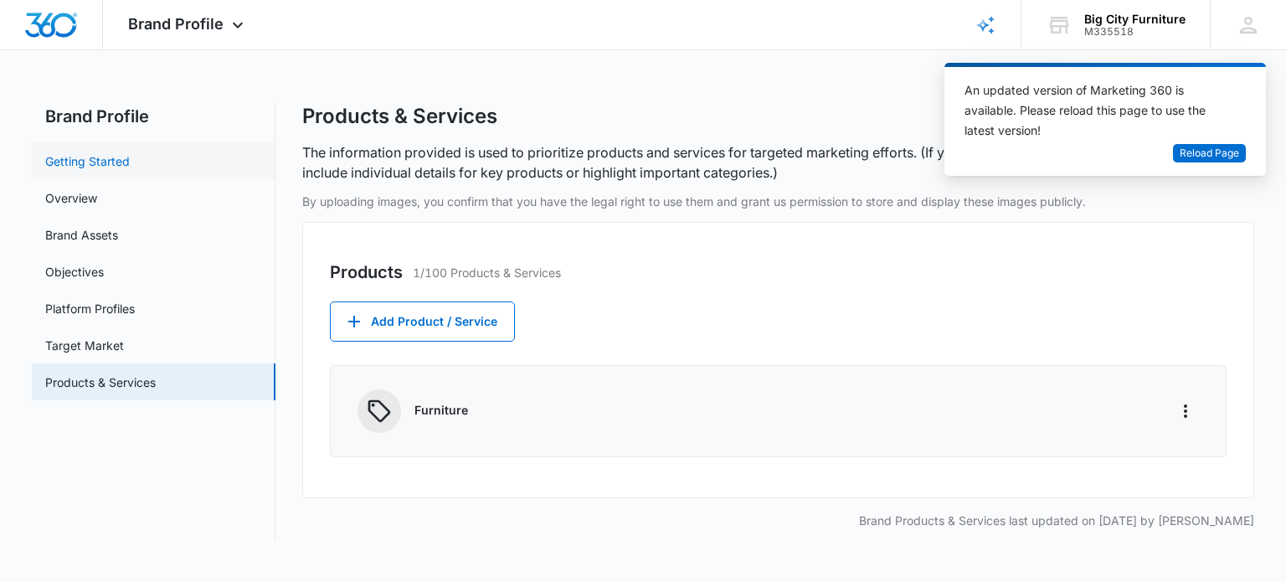
click at [77, 158] on link "Getting Started" at bounding box center [87, 161] width 85 height 18
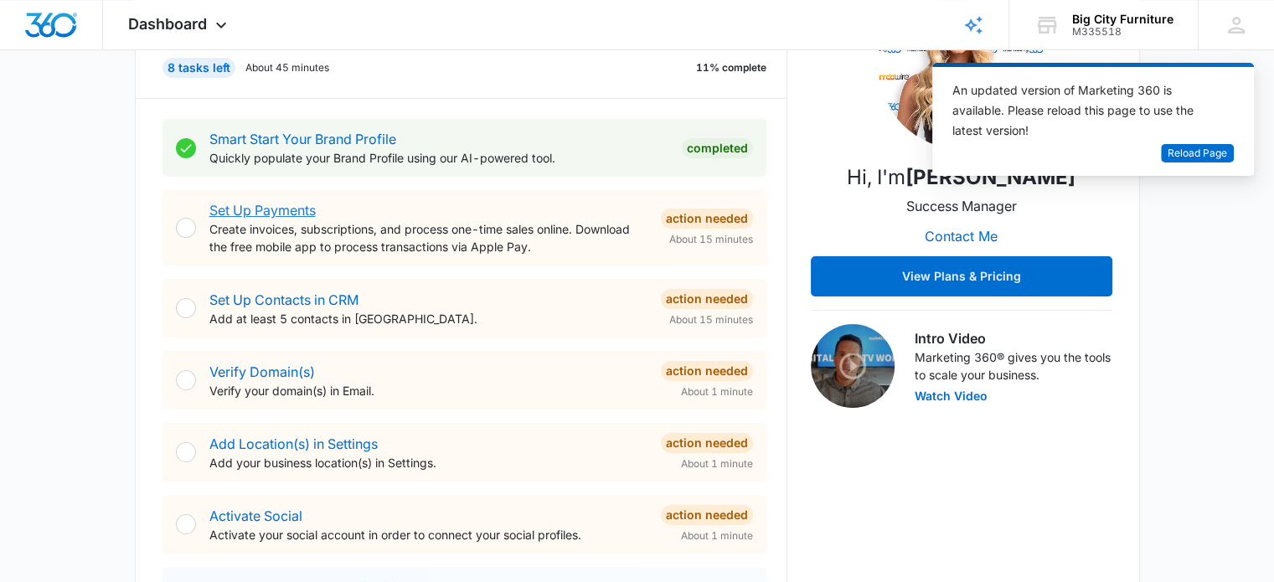
click at [280, 206] on link "Set Up Payments" at bounding box center [262, 210] width 106 height 17
click at [288, 297] on link "Set Up Contacts in CRM" at bounding box center [283, 299] width 149 height 17
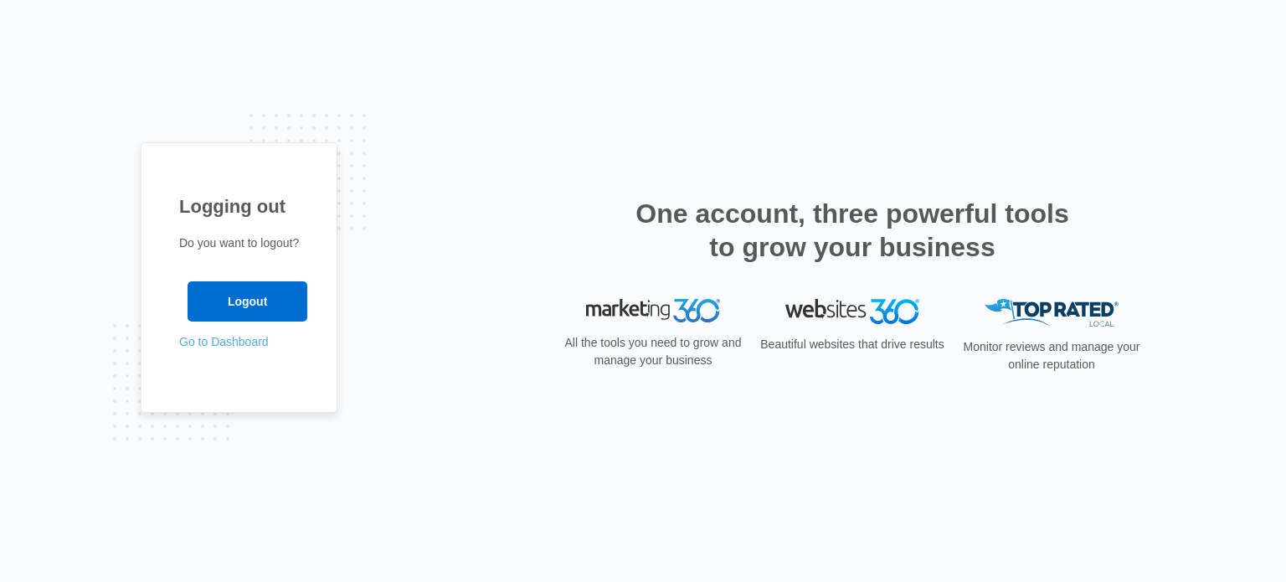
click at [242, 338] on link "Go to Dashboard" at bounding box center [224, 341] width 90 height 13
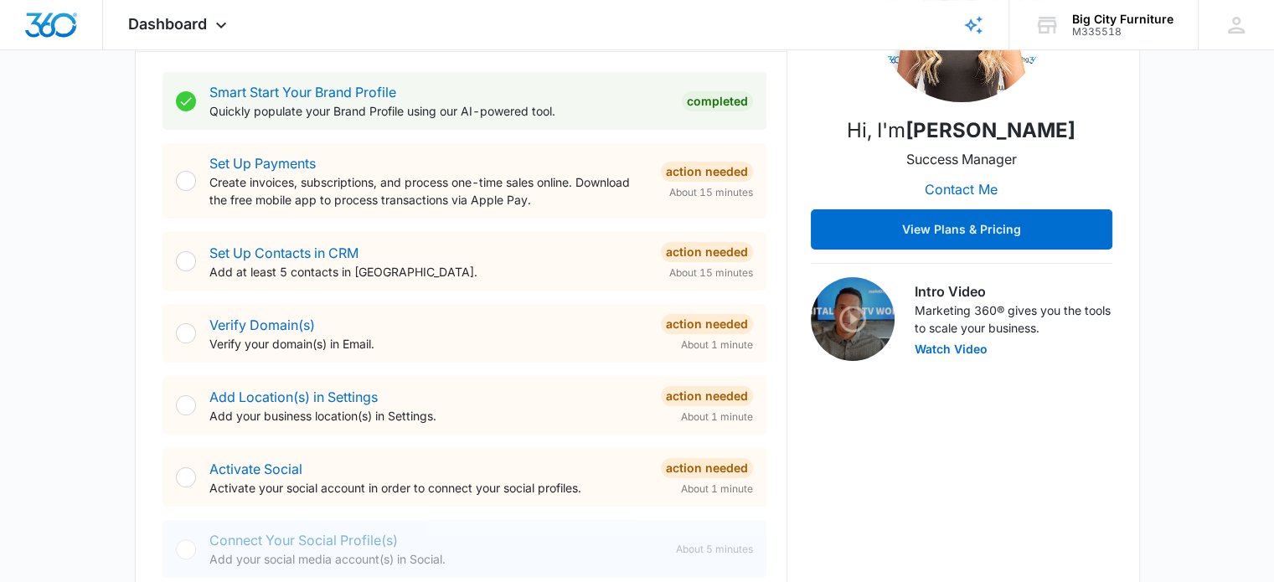
scroll to position [332, 0]
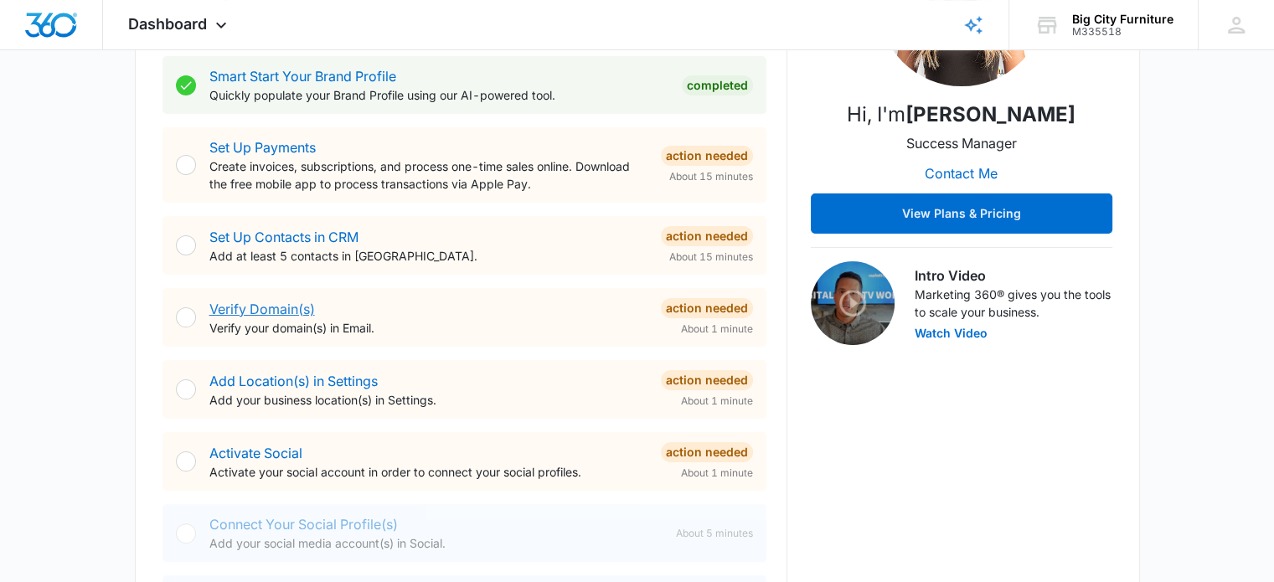
click at [284, 307] on link "Verify Domain(s)" at bounding box center [262, 309] width 106 height 17
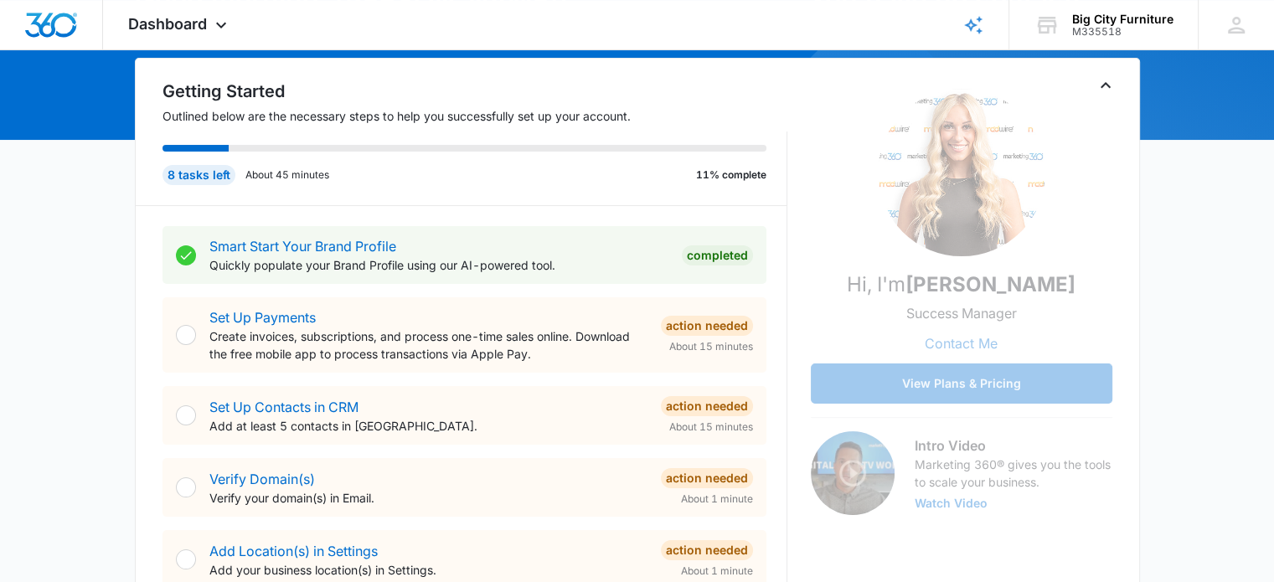
scroll to position [147, 0]
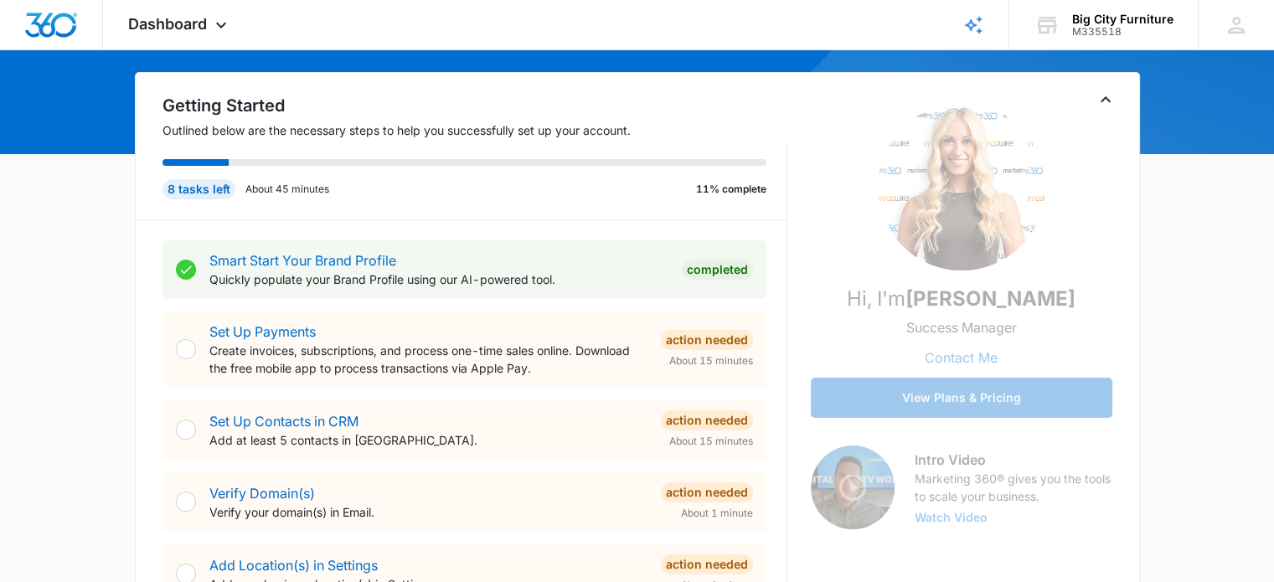
click at [952, 517] on button "Watch Video" at bounding box center [950, 518] width 73 height 12
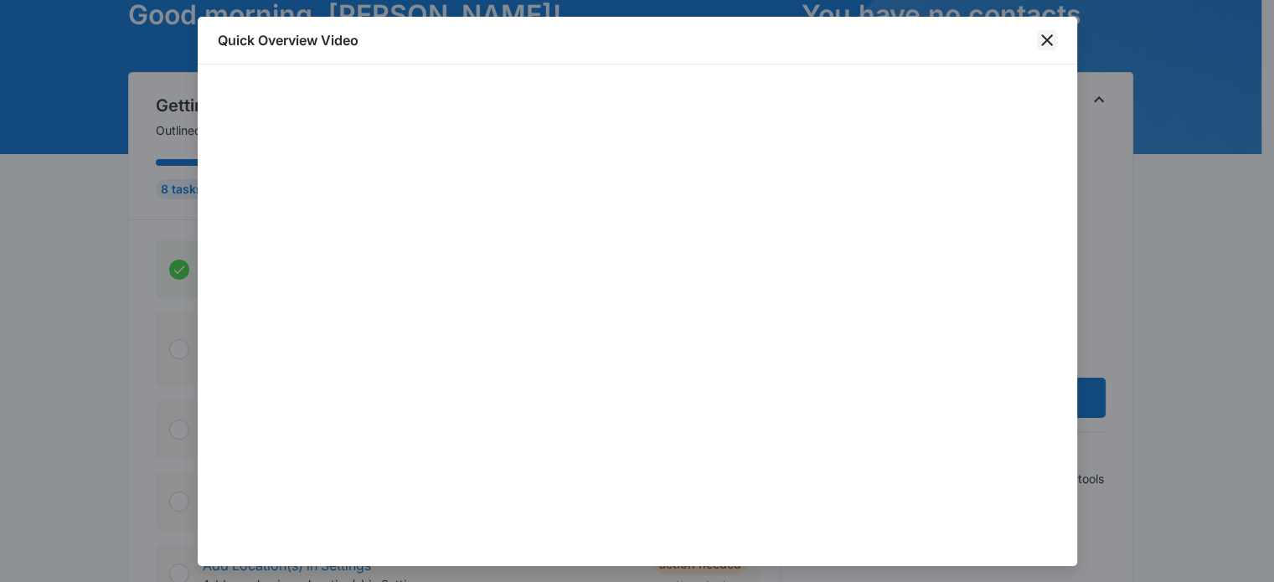
click at [1043, 36] on icon "close" at bounding box center [1047, 40] width 20 height 20
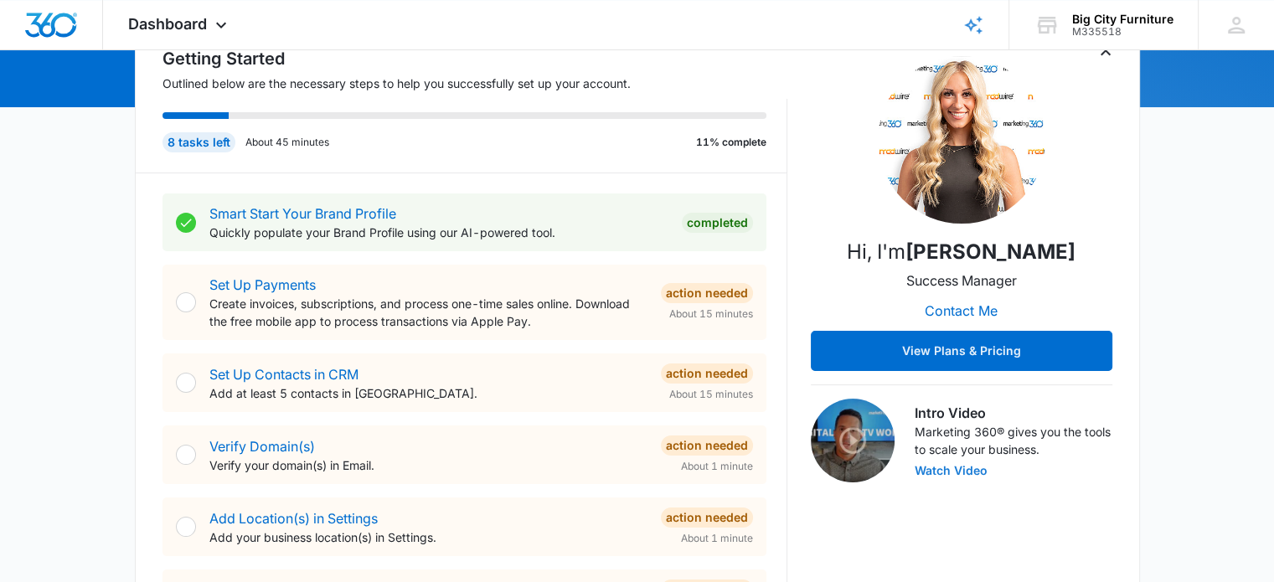
scroll to position [0, 0]
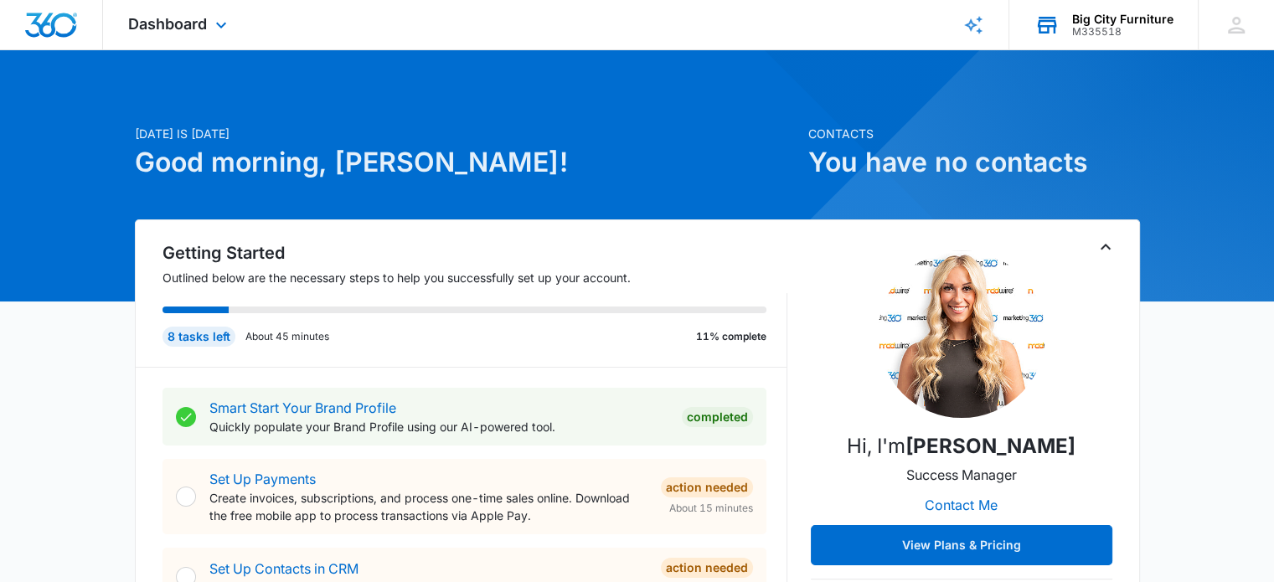
click at [1095, 26] on div "M335518" at bounding box center [1122, 32] width 101 height 12
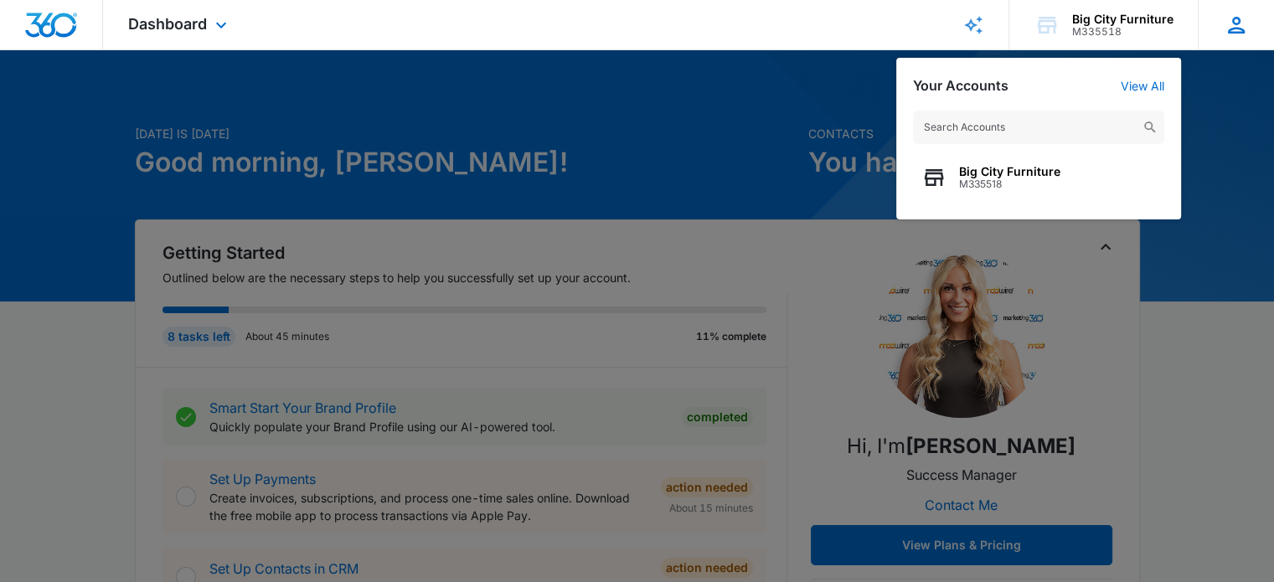
click at [1228, 22] on icon at bounding box center [1235, 25] width 25 height 25
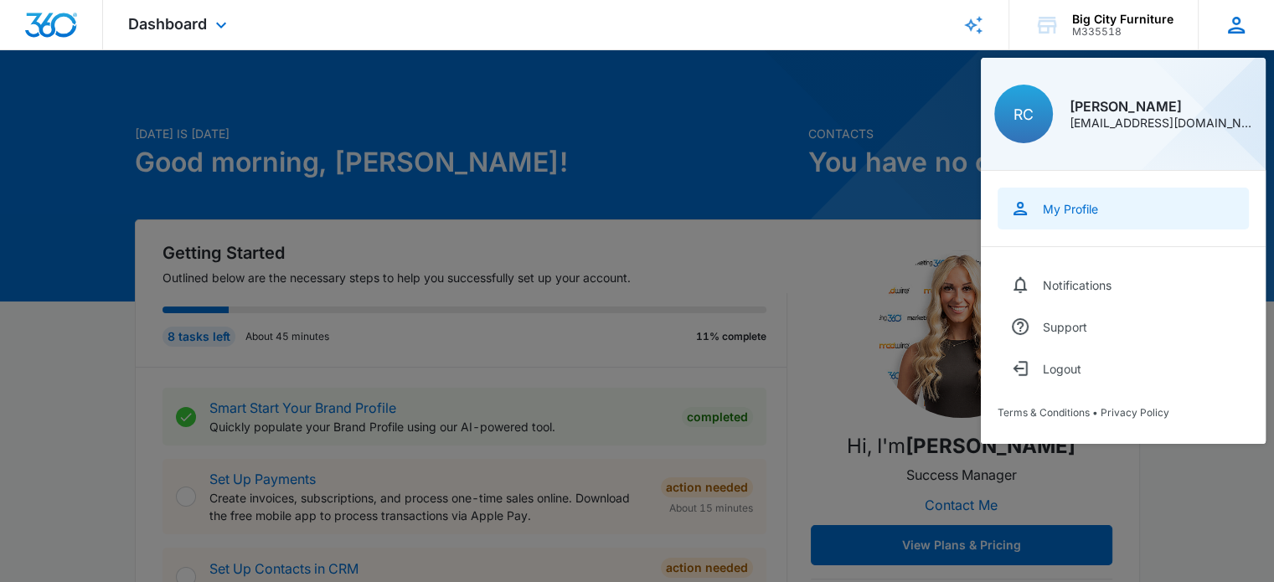
click at [1068, 209] on div "My Profile" at bounding box center [1070, 209] width 55 height 14
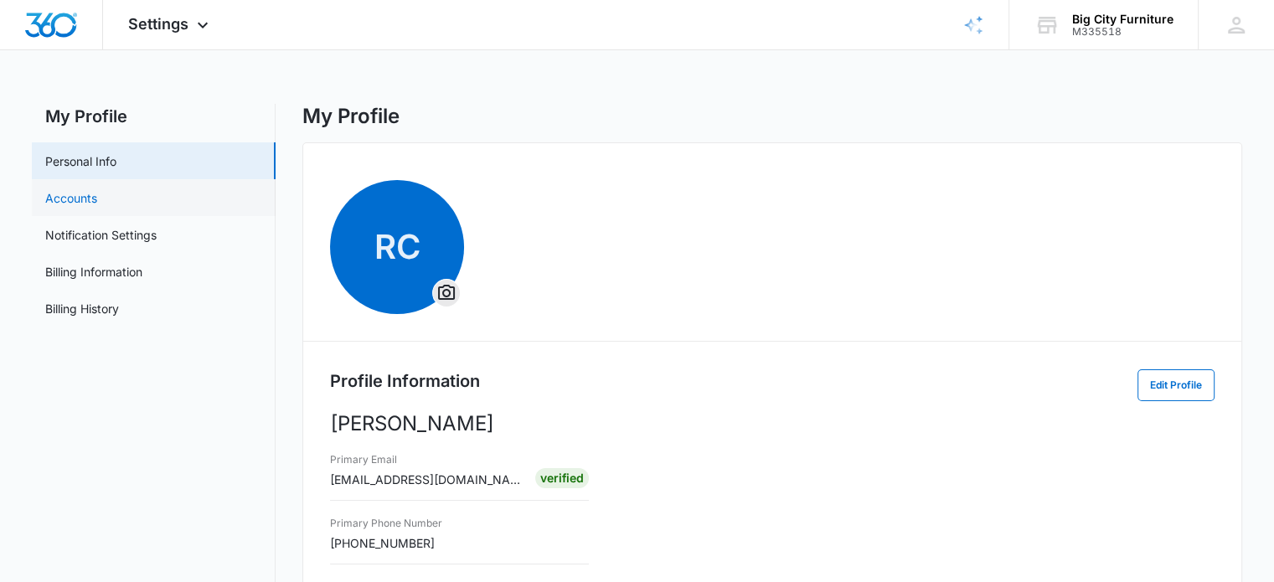
click at [86, 194] on link "Accounts" at bounding box center [71, 198] width 52 height 18
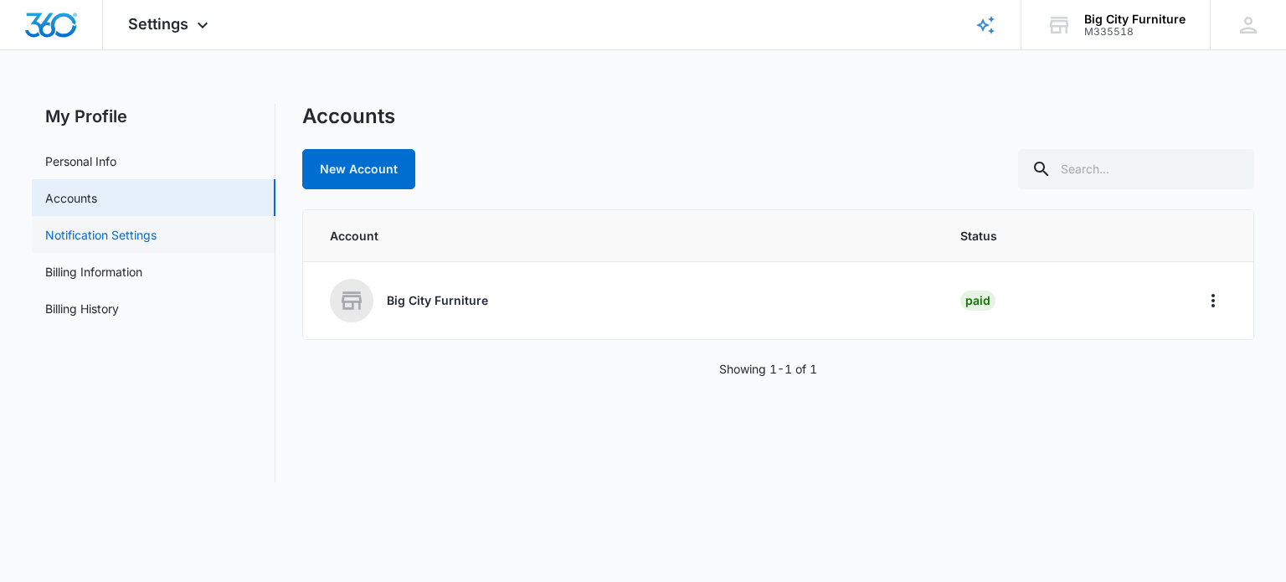
click at [107, 235] on link "Notification Settings" at bounding box center [100, 235] width 111 height 18
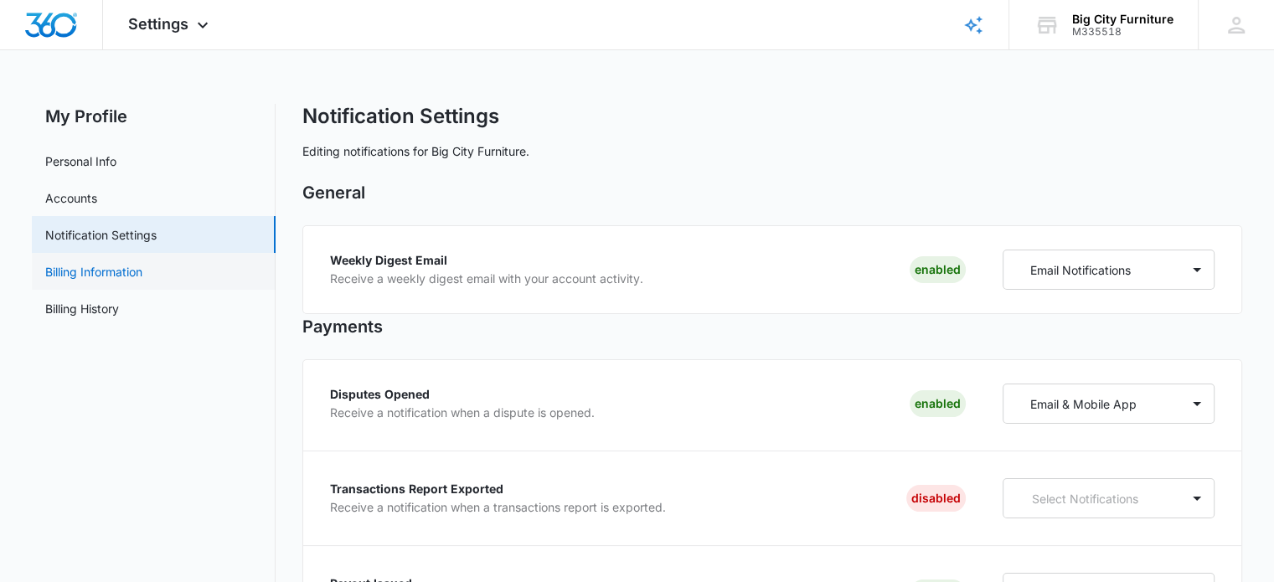
click at [123, 267] on link "Billing Information" at bounding box center [93, 272] width 97 height 18
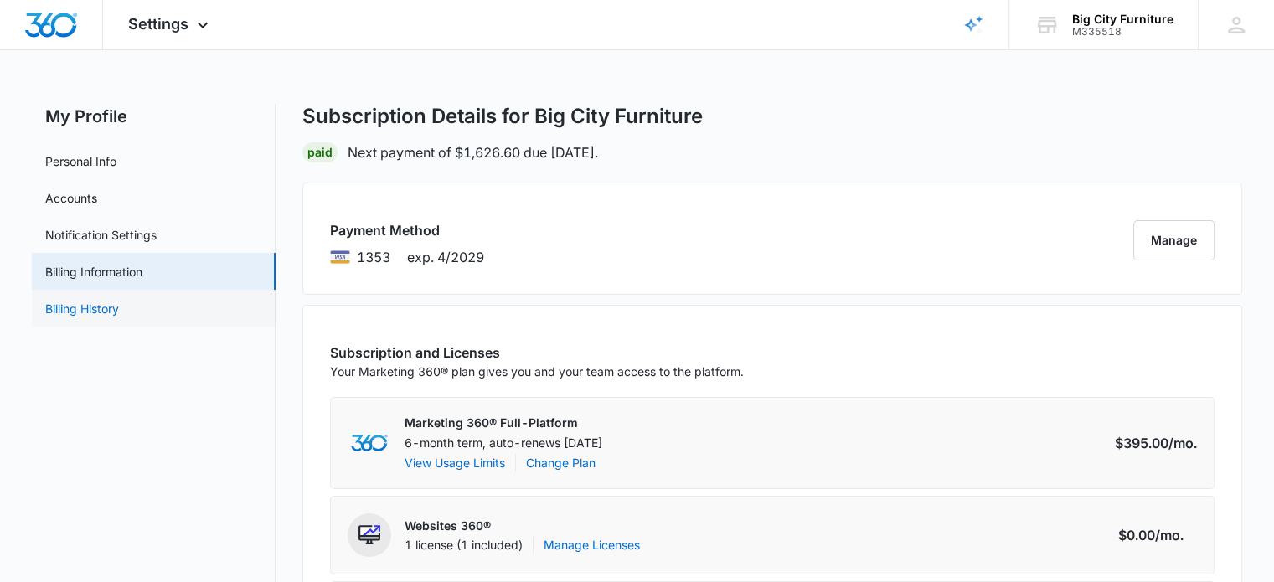
click at [103, 304] on link "Billing History" at bounding box center [82, 309] width 74 height 18
click at [81, 311] on link "Billing History" at bounding box center [82, 309] width 74 height 18
click at [1243, 22] on icon at bounding box center [1235, 25] width 25 height 25
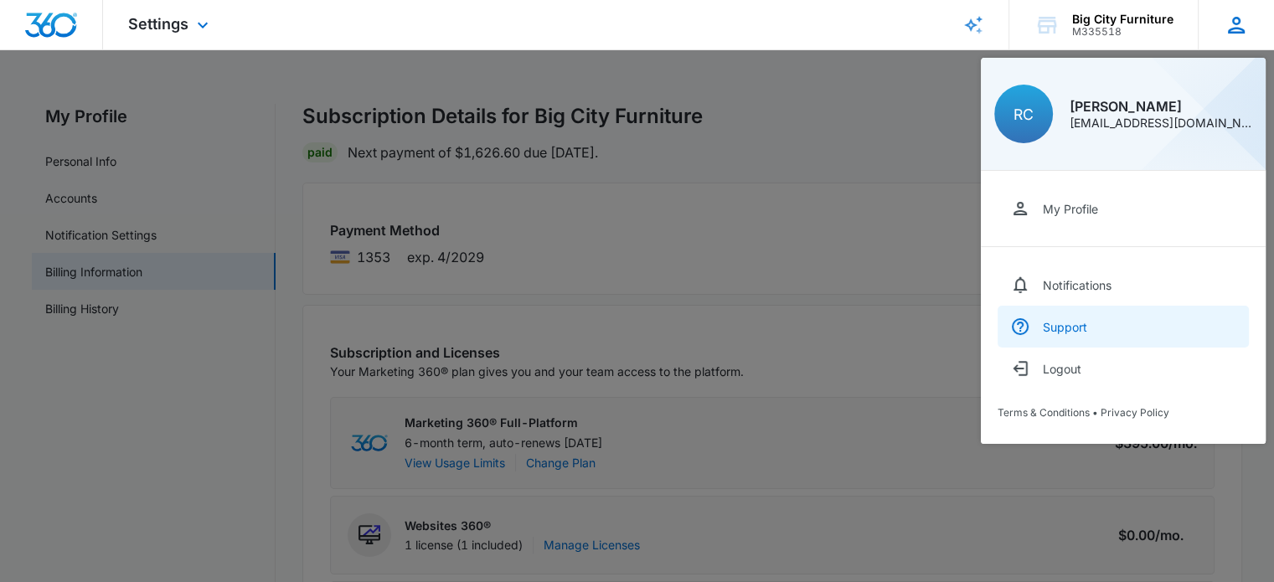
click at [1068, 333] on link "Support" at bounding box center [1122, 327] width 251 height 42
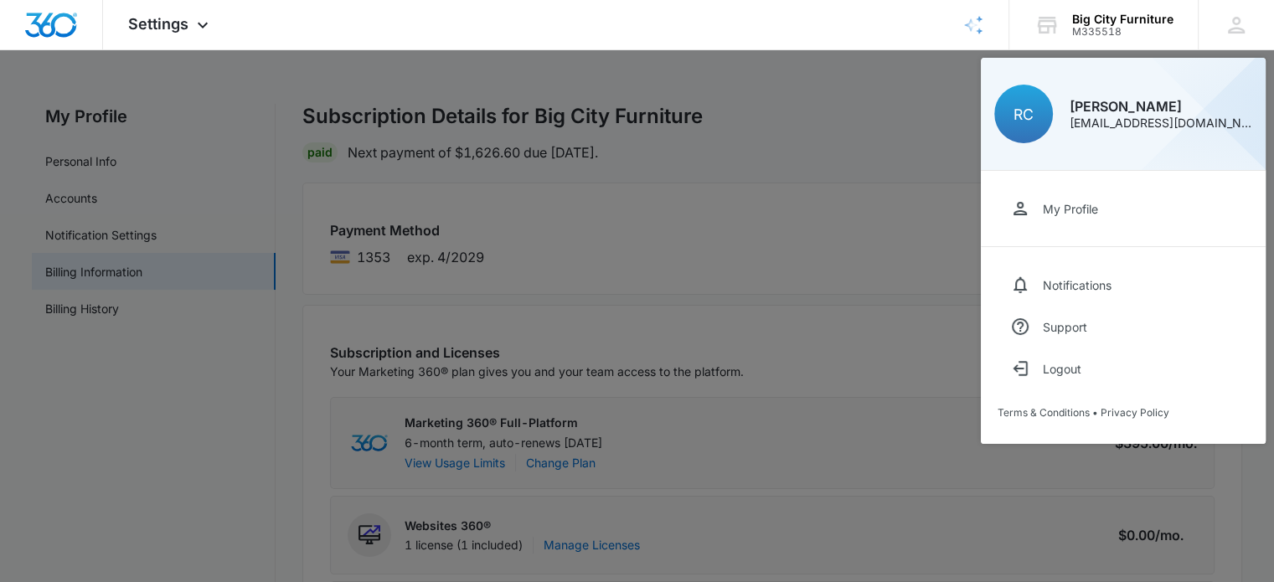
click at [95, 311] on div at bounding box center [637, 291] width 1274 height 582
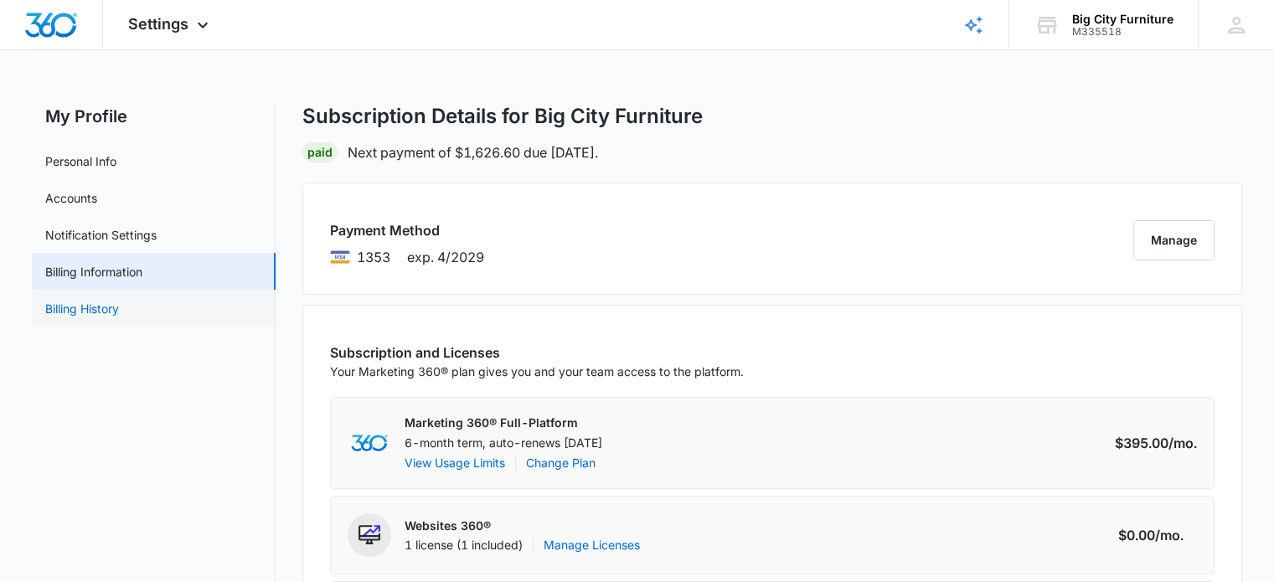
click at [92, 304] on link "Billing History" at bounding box center [82, 309] width 74 height 18
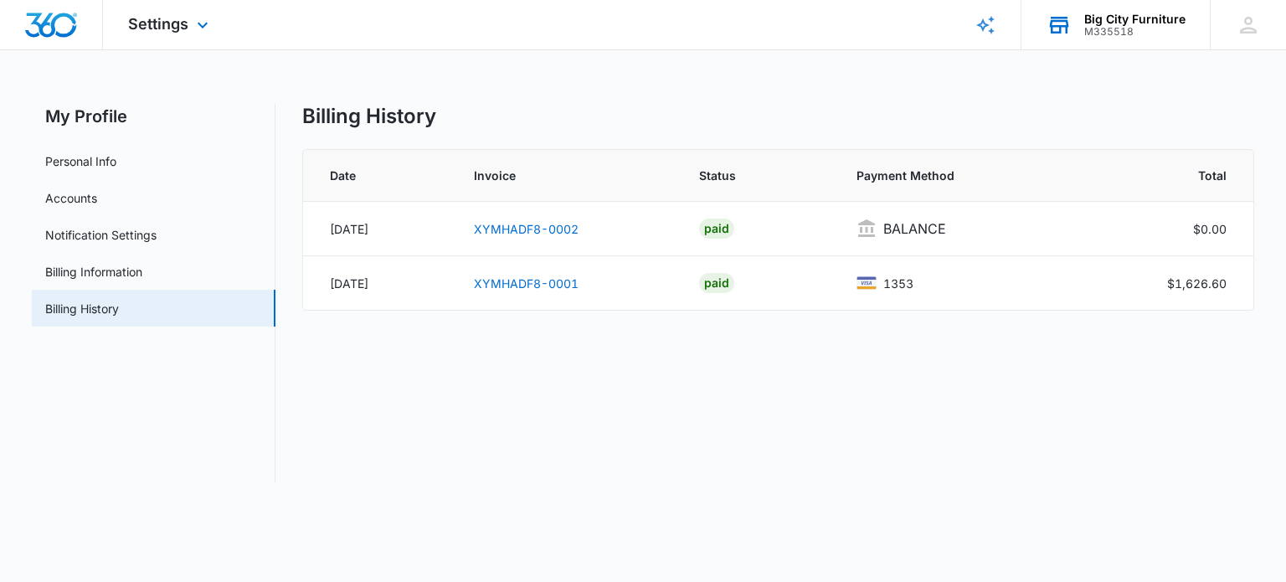
click at [1124, 16] on div "Big City Furniture" at bounding box center [1134, 19] width 101 height 13
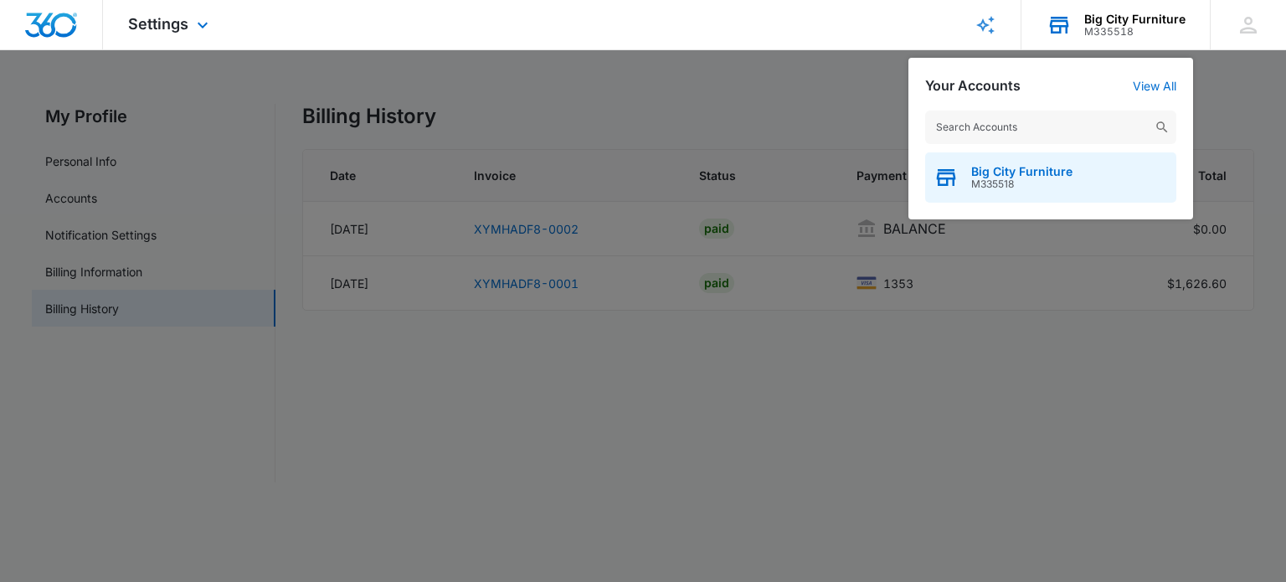
click at [1017, 173] on span "Big City Furniture" at bounding box center [1021, 171] width 101 height 13
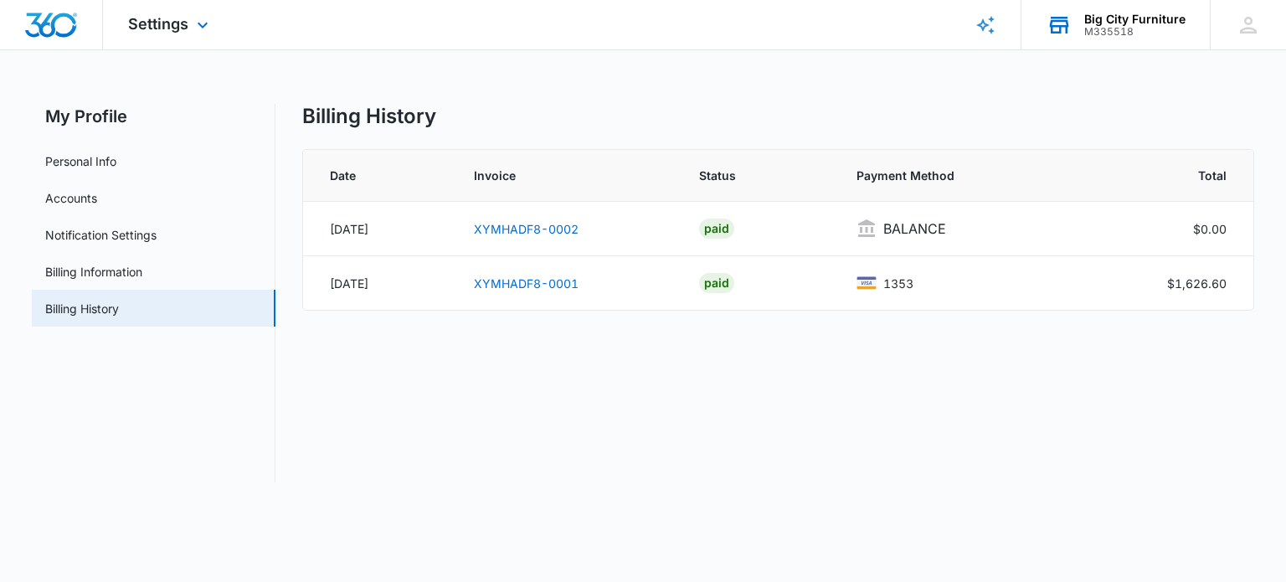
click at [1065, 26] on icon at bounding box center [1059, 25] width 19 height 13
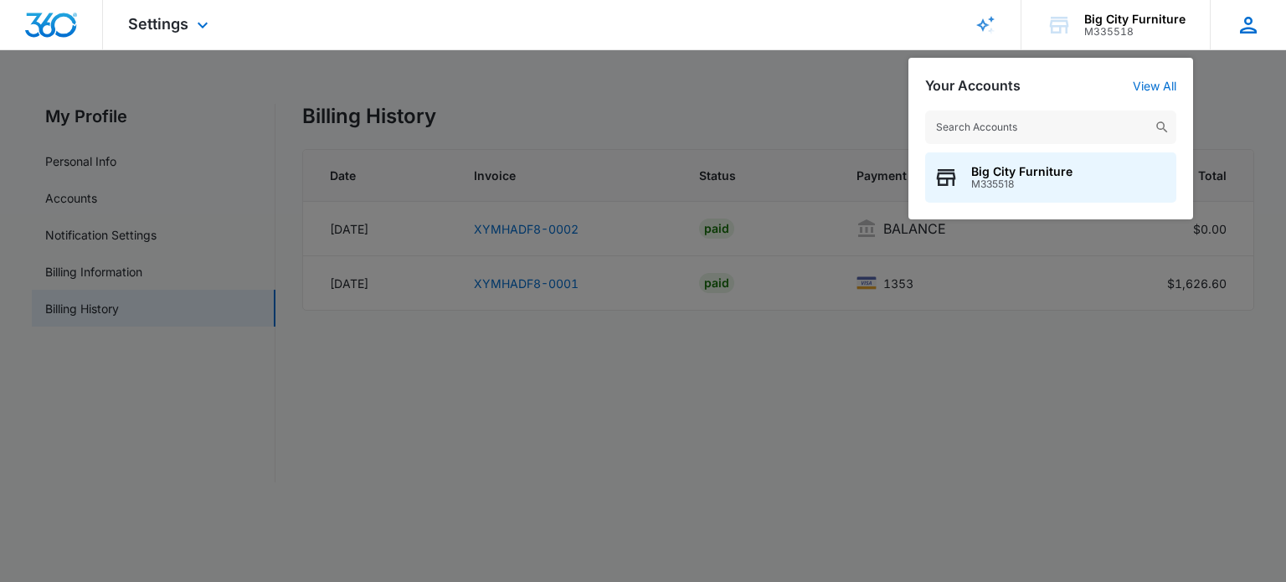
click at [1247, 23] on icon at bounding box center [1248, 25] width 17 height 17
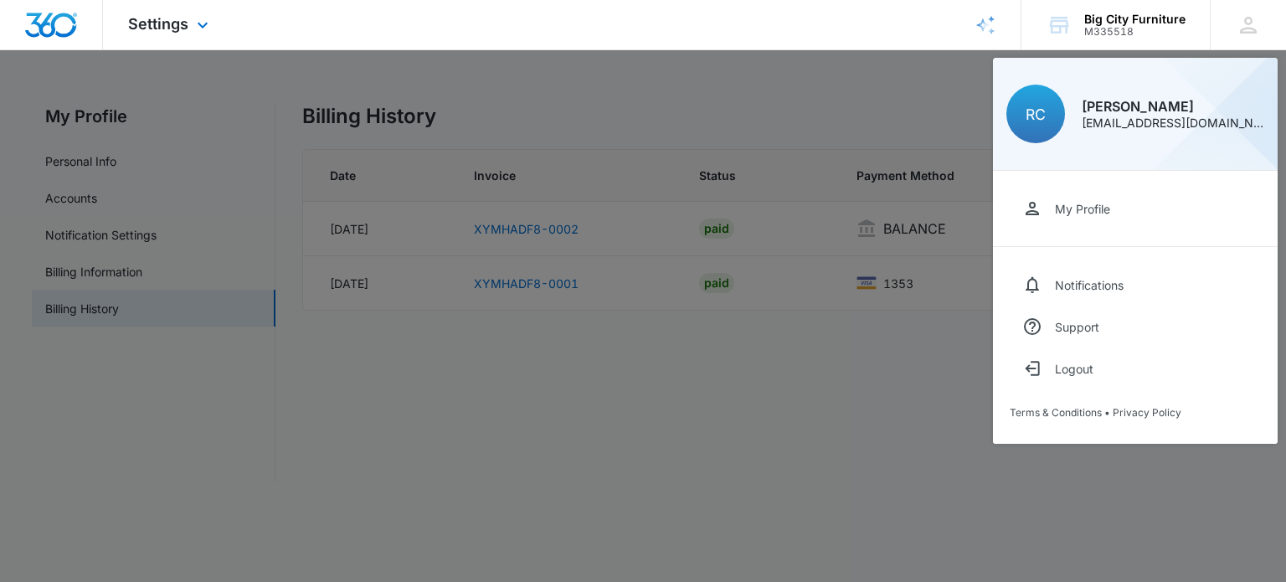
click at [656, 36] on div "Settings Apps Reputation Websites Forms CRM Email Social Shop Payments POS Cont…" at bounding box center [643, 25] width 1286 height 50
click at [677, 9] on div "Settings Apps Reputation Websites Forms CRM Email Social Shop Payments POS Cont…" at bounding box center [643, 25] width 1286 height 50
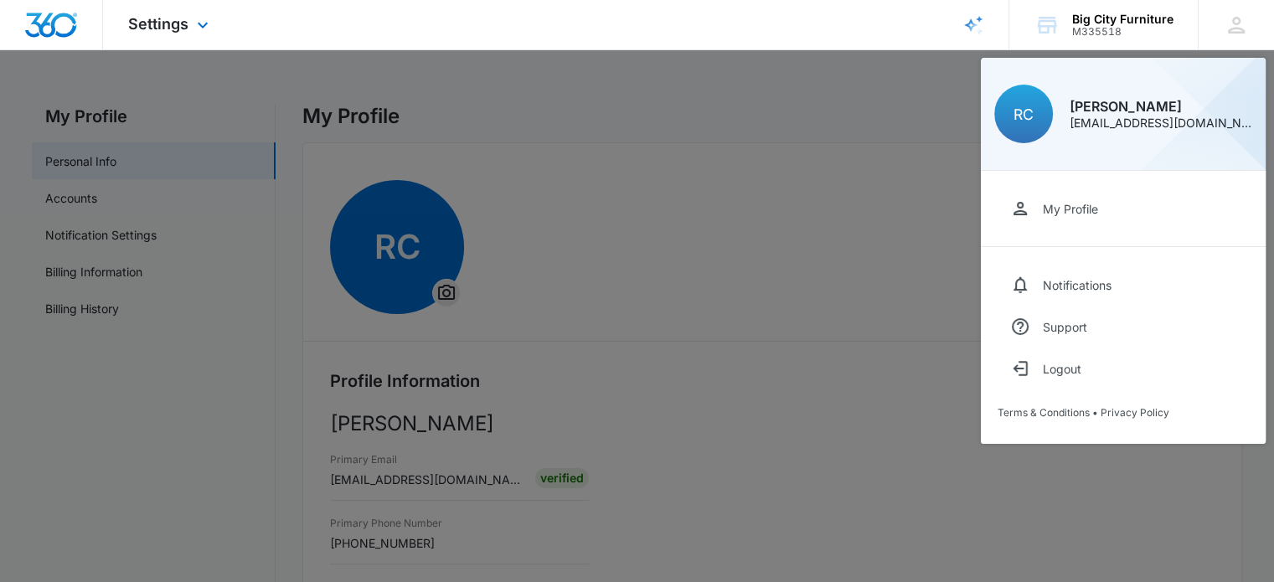
click at [797, 32] on div "Settings Apps Reputation Websites Forms CRM Email Social Shop Payments POS Cont…" at bounding box center [637, 25] width 1274 height 50
click at [1112, 15] on div "Big City Furniture" at bounding box center [1122, 19] width 101 height 13
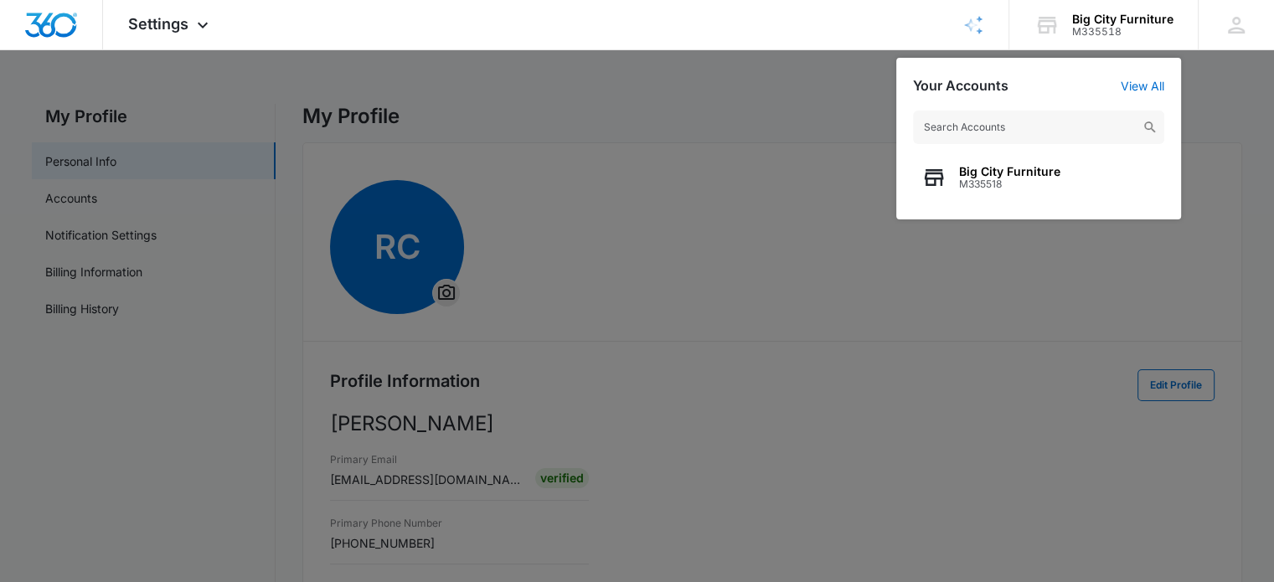
click at [1176, 381] on div at bounding box center [637, 291] width 1274 height 582
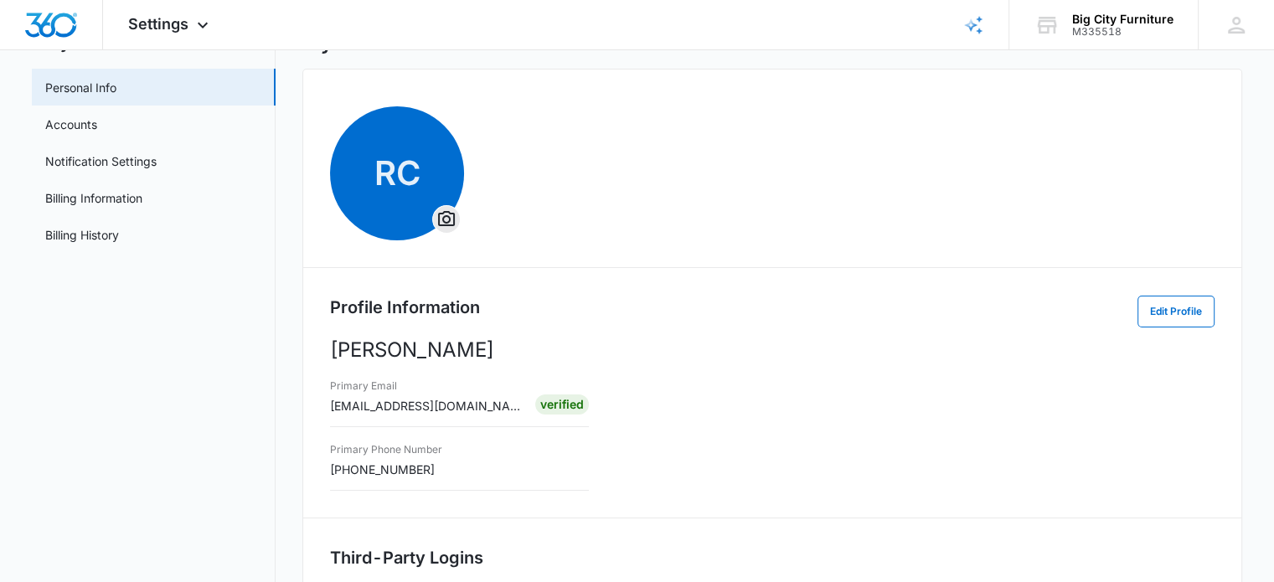
scroll to position [64, 0]
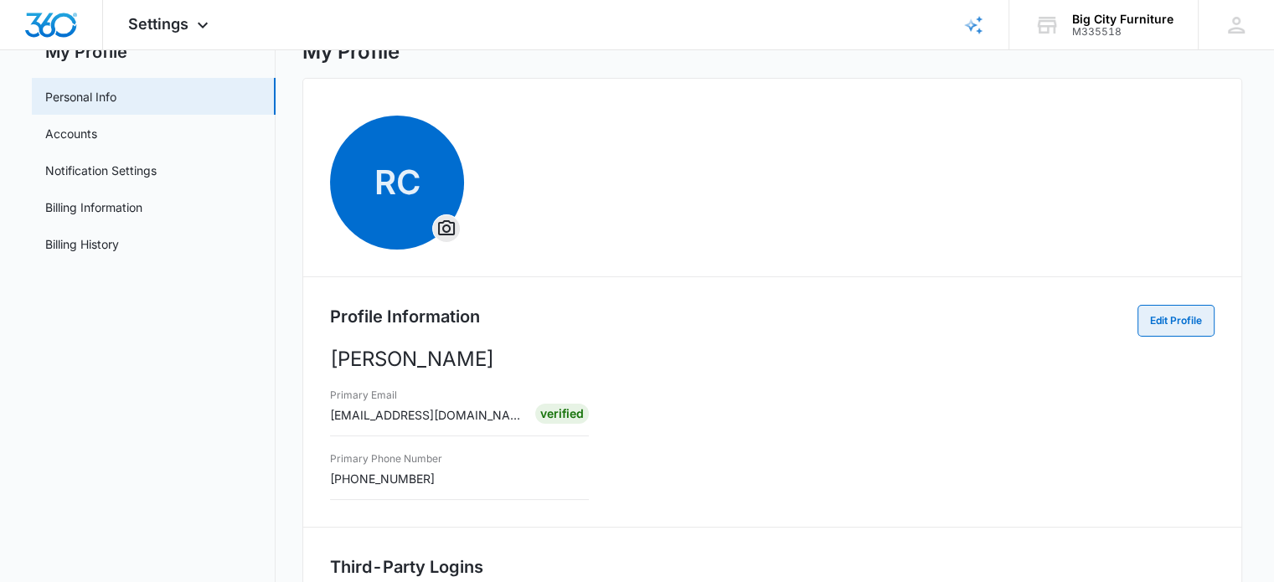
click at [1176, 318] on button "Edit Profile" at bounding box center [1175, 321] width 77 height 32
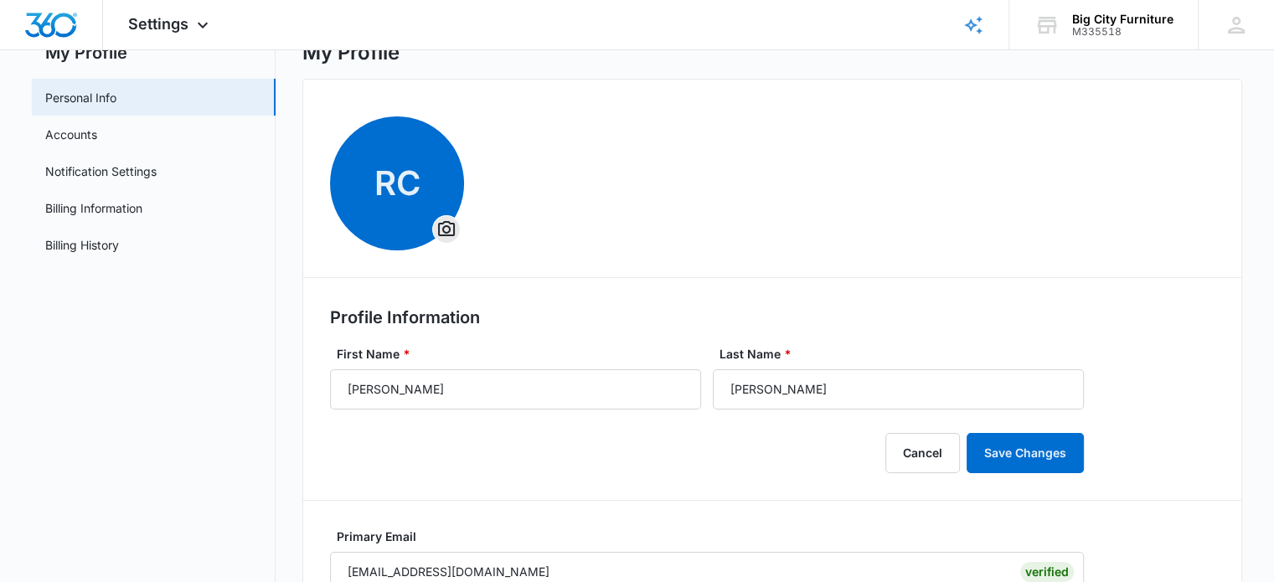
scroll to position [0, 0]
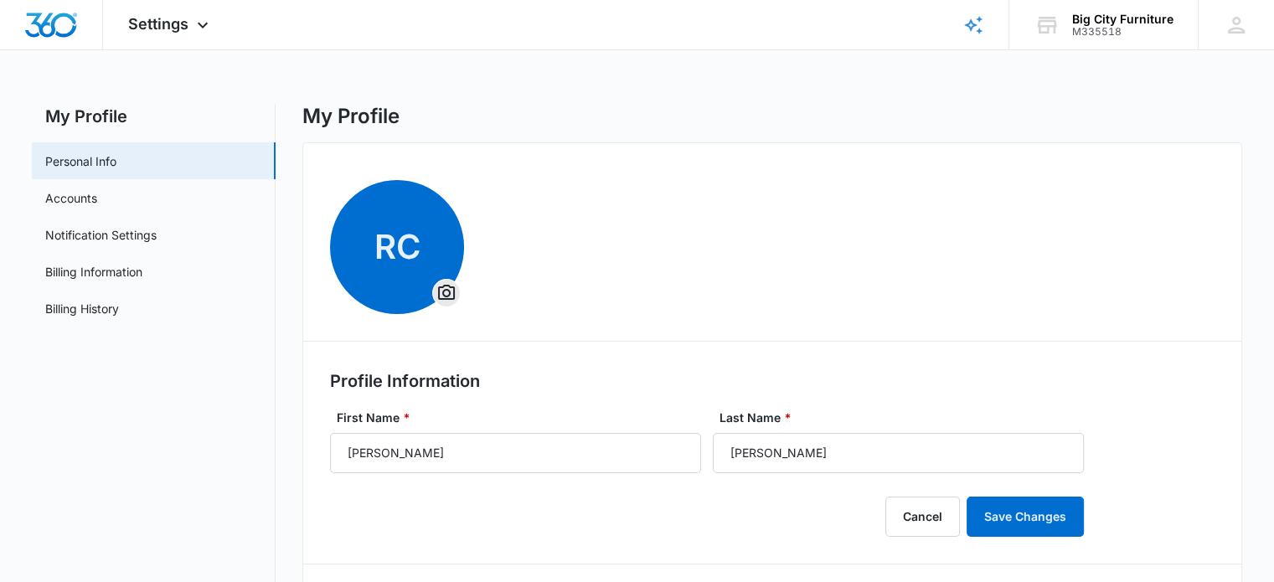
click at [395, 238] on span "RC" at bounding box center [397, 247] width 134 height 134
